Goal: Information Seeking & Learning: Learn about a topic

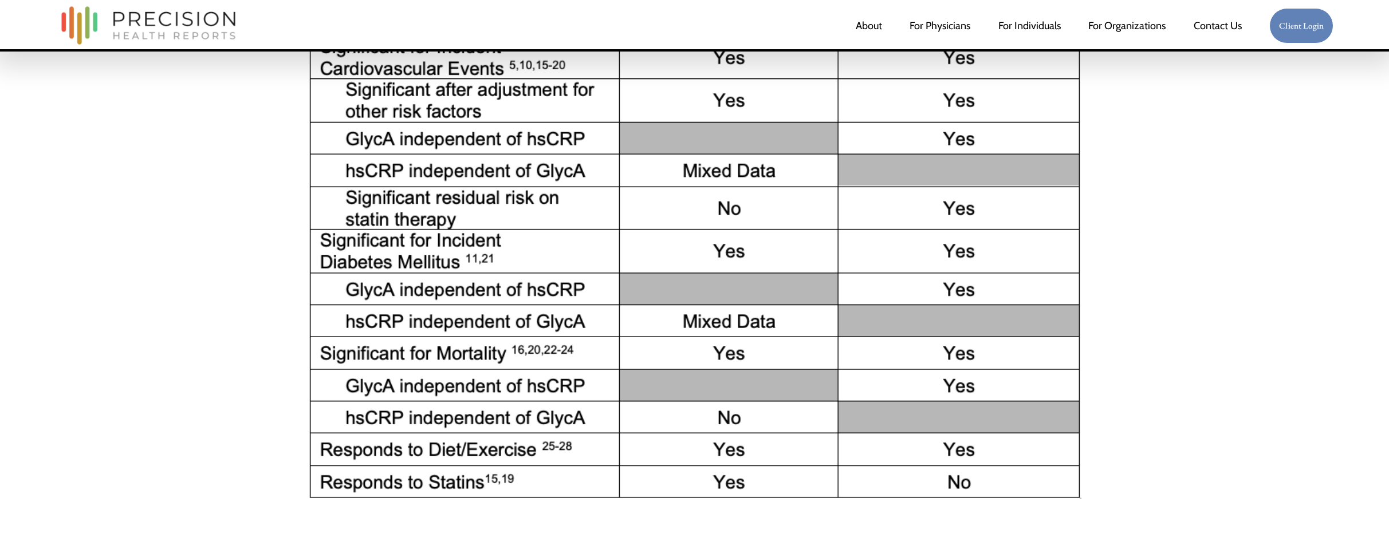
scroll to position [3712, 0]
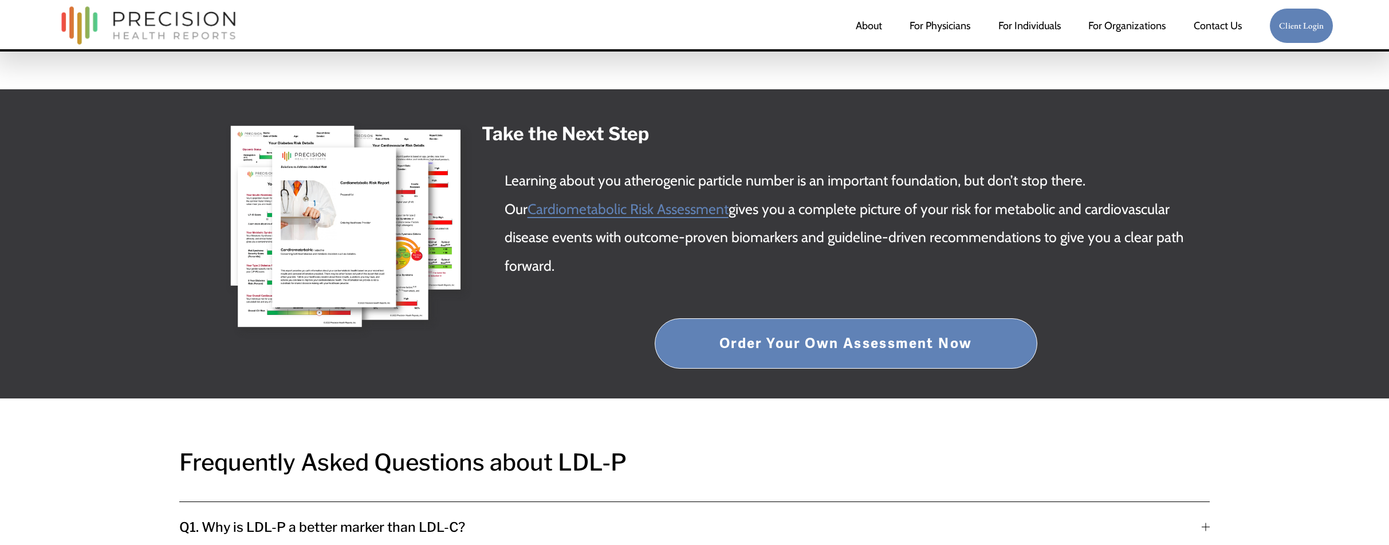
scroll to position [4175, 0]
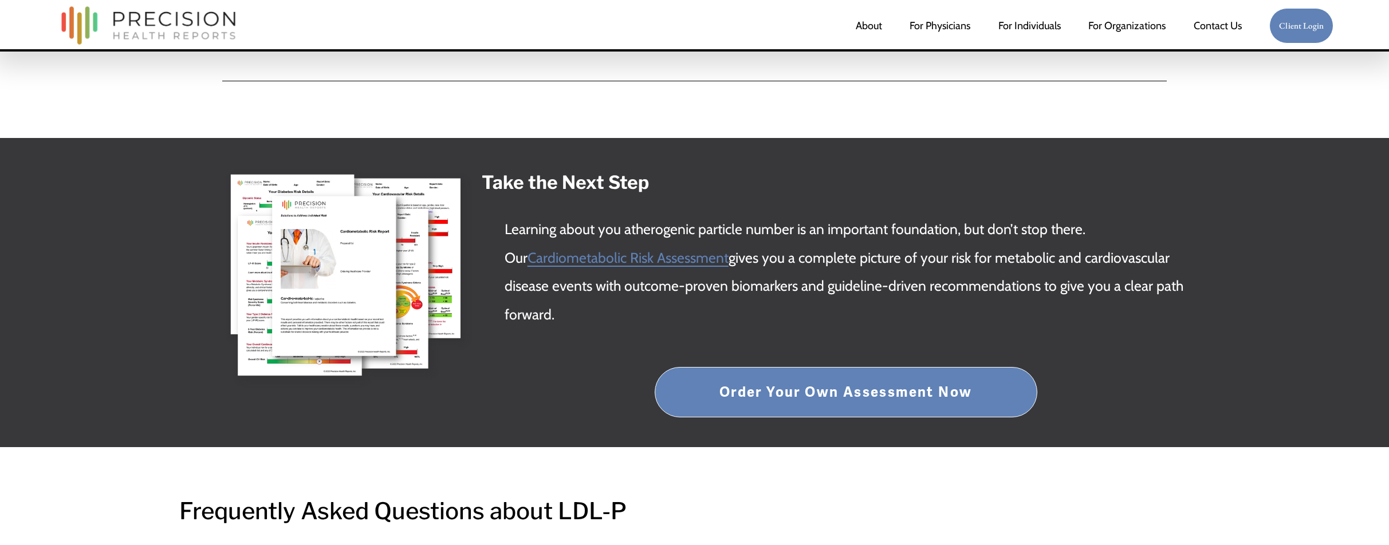
click at [482, 182] on strong "Take the Next Step" at bounding box center [565, 182] width 167 height 22
drag, startPoint x: 504, startPoint y: 206, endPoint x: 577, endPoint y: 308, distance: 125.5
click at [578, 308] on div "Take the Next Step Learning about you atherogenic particle number is an importa…" at bounding box center [846, 248] width 728 height 161
copy div "Take the Next Step Learning about you atherogenic particle number is an importa…"
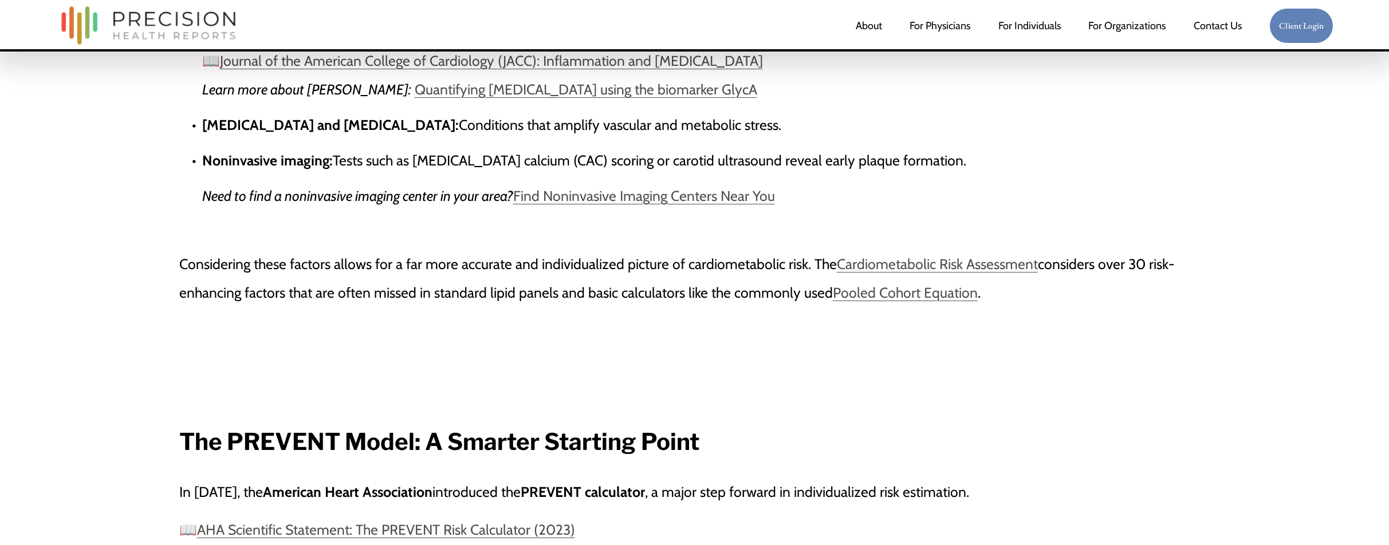
scroll to position [2105, 0]
